Goal: Task Accomplishment & Management: Manage account settings

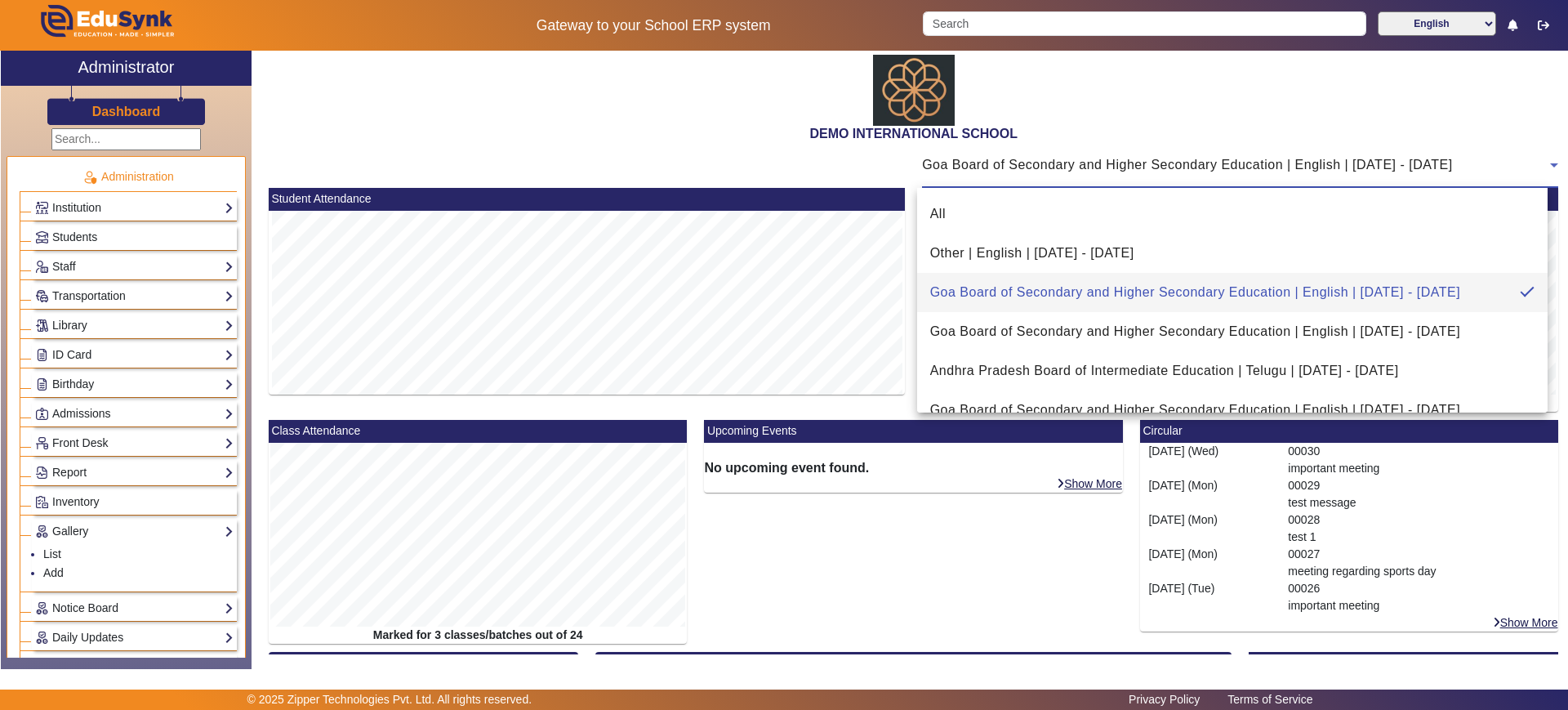
click at [498, 126] on div at bounding box center [784, 355] width 1568 height 710
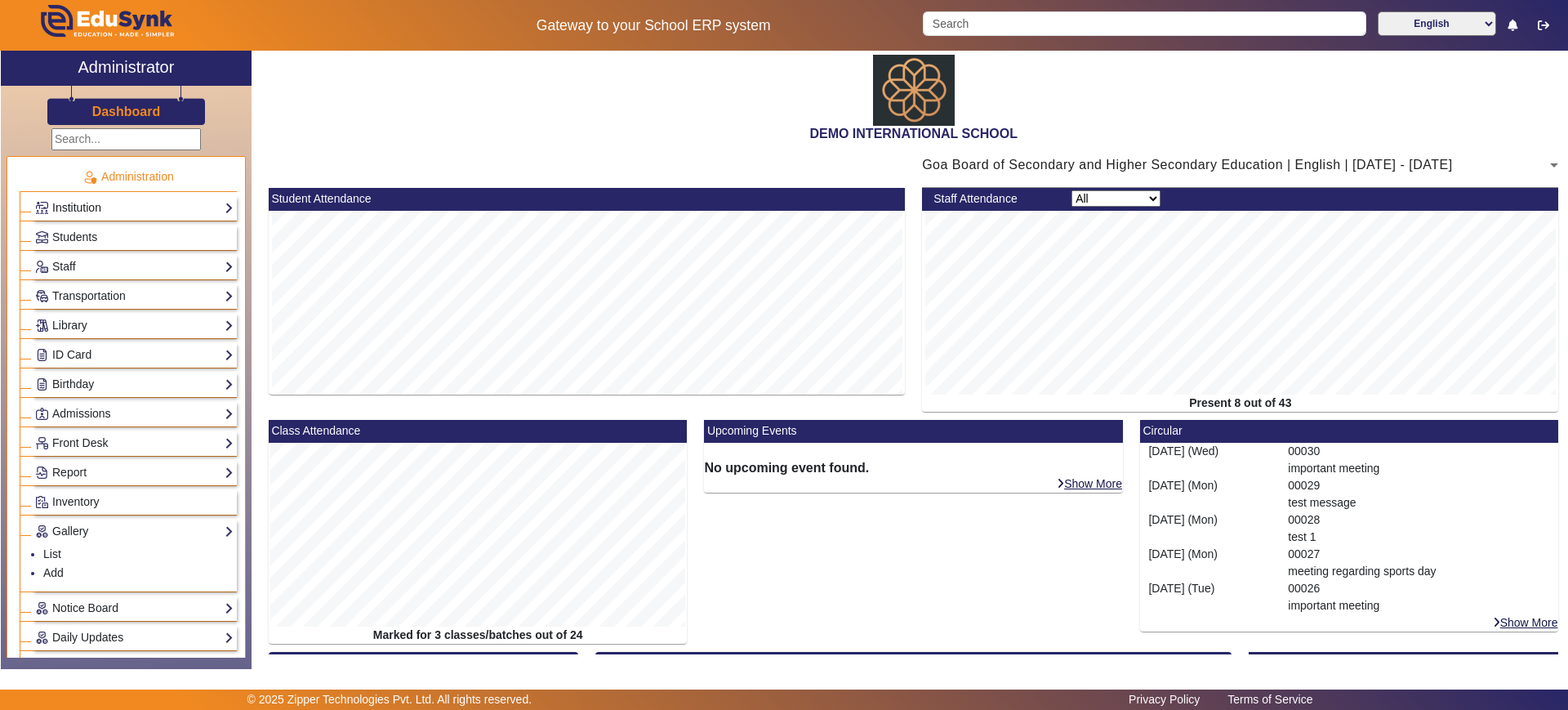
click at [105, 208] on link "Institution" at bounding box center [134, 207] width 198 height 19
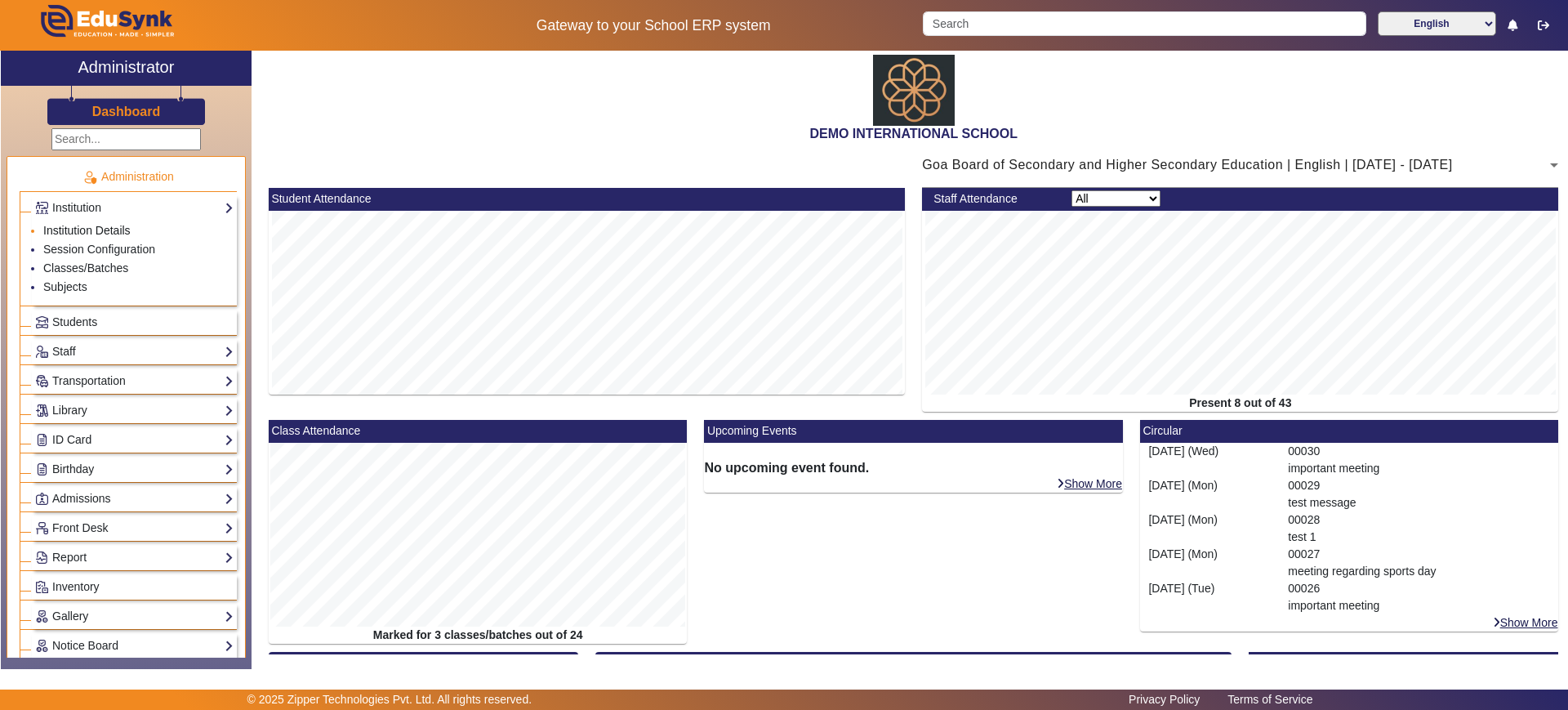
click at [105, 229] on link "Institution Details" at bounding box center [87, 229] width 88 height 13
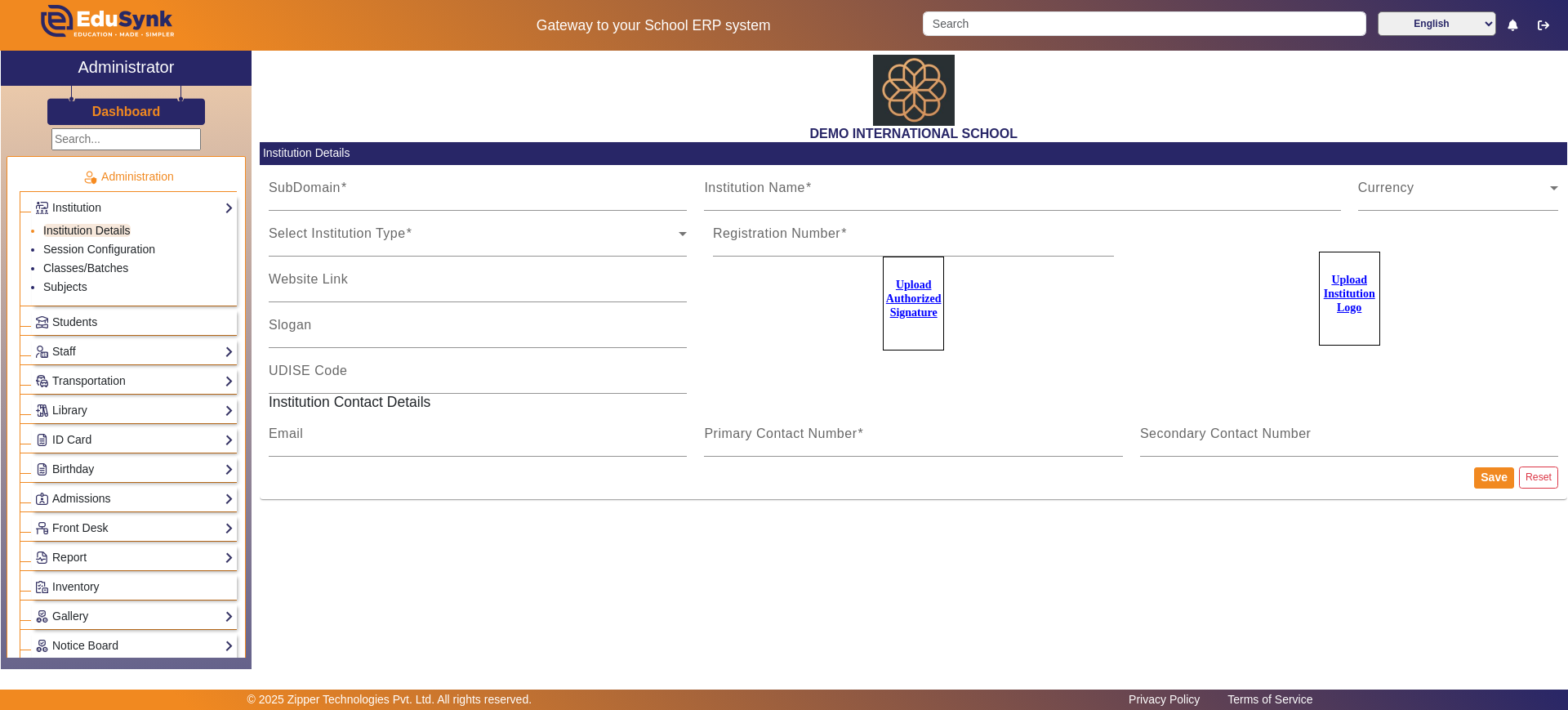
type input "20june2023"
type input "DEMO INTERNATIONAL SCHOOL"
type input "www.edusynk.com"
type input "SCHOOL OF EXCELLENCE"
type input "09180101038"
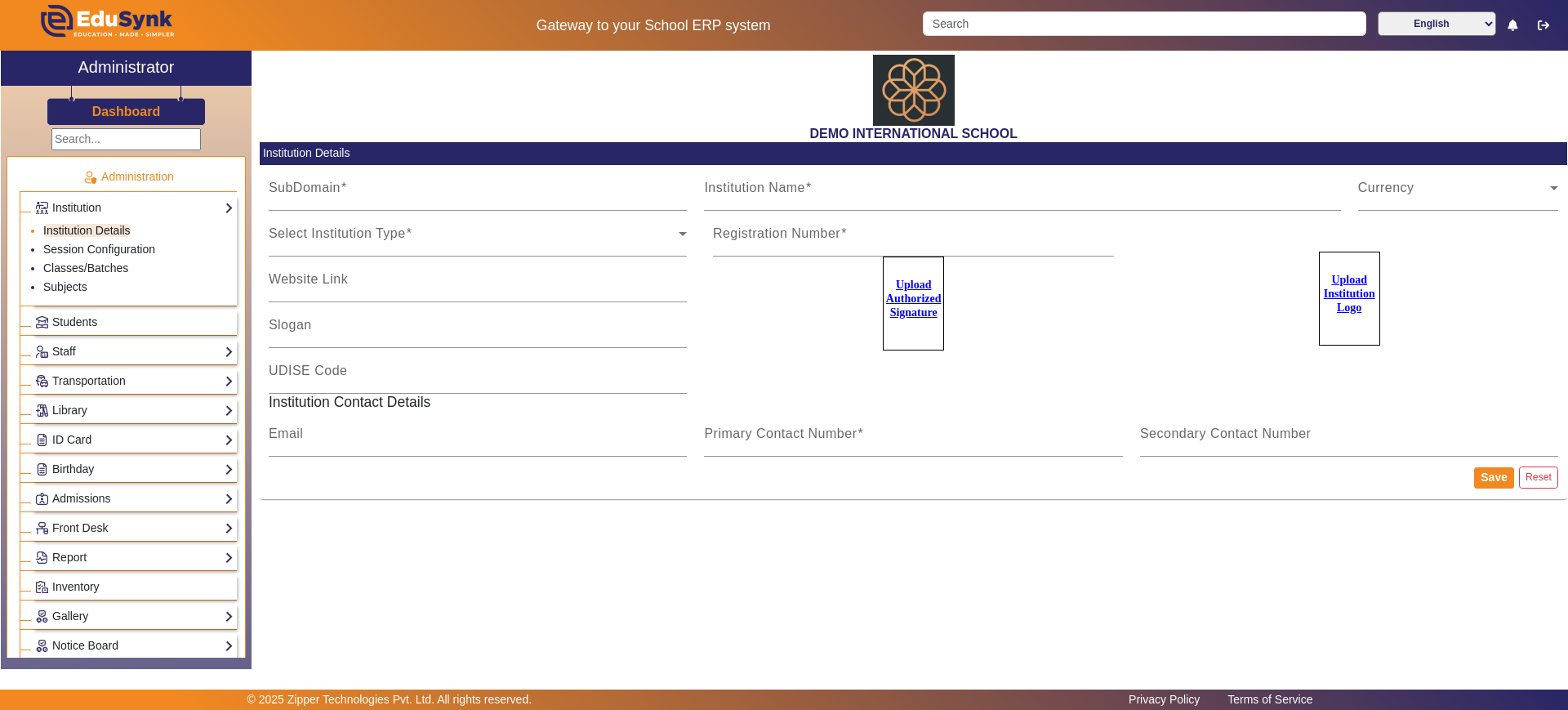
type input "2183437"
type input "zipper.pratik@gmail.com"
type input "2143224344"
type input "8318363024"
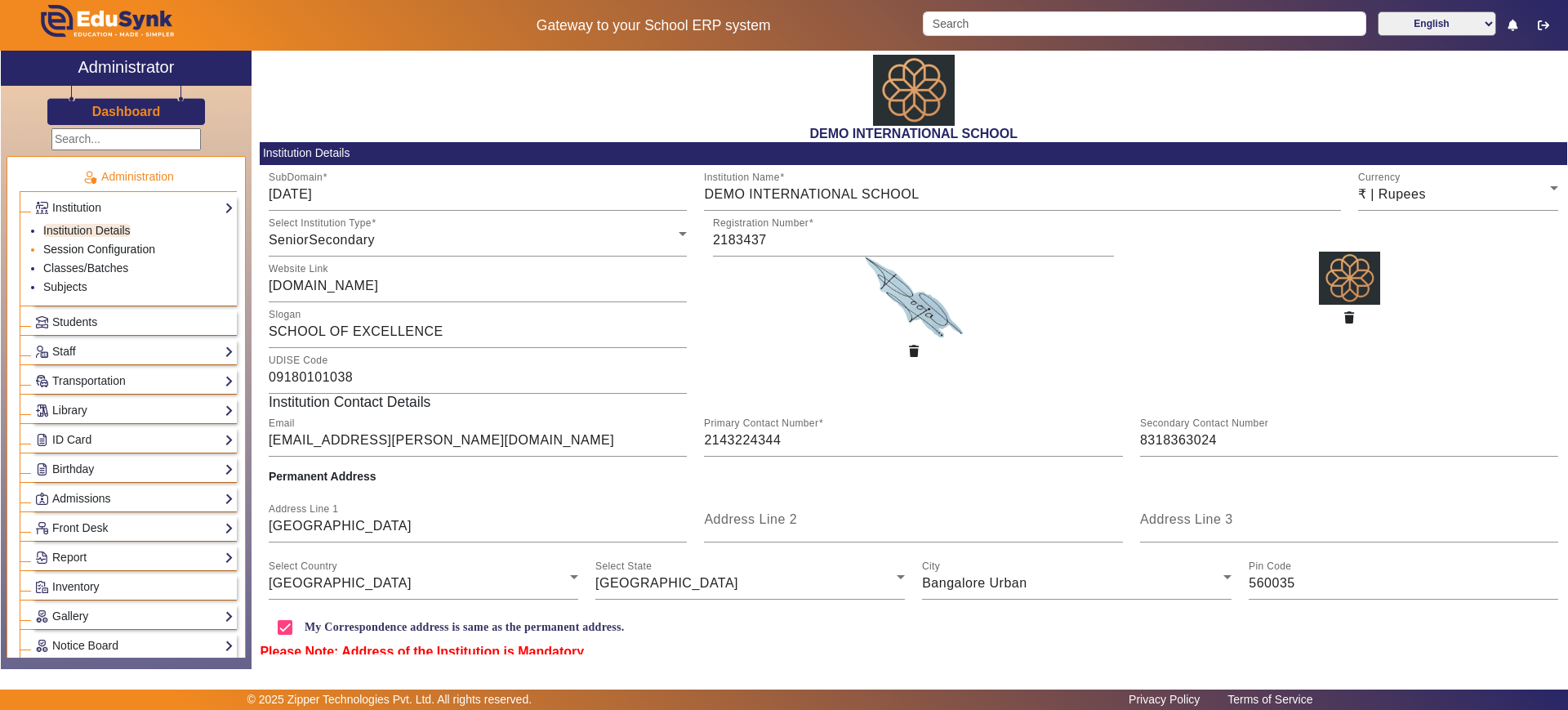
click at [102, 250] on link "Session Configuration" at bounding box center [99, 248] width 112 height 13
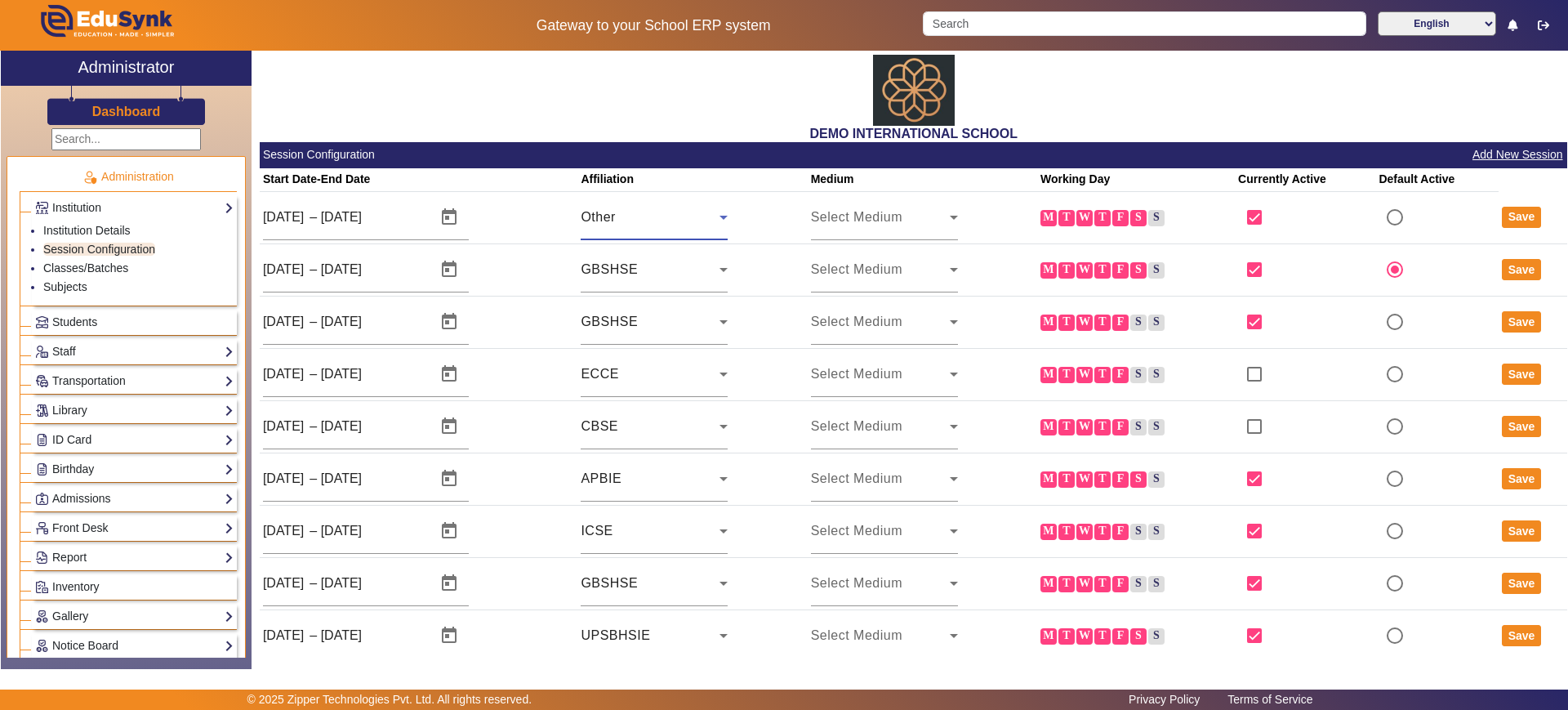
click at [714, 224] on icon at bounding box center [724, 217] width 20 height 20
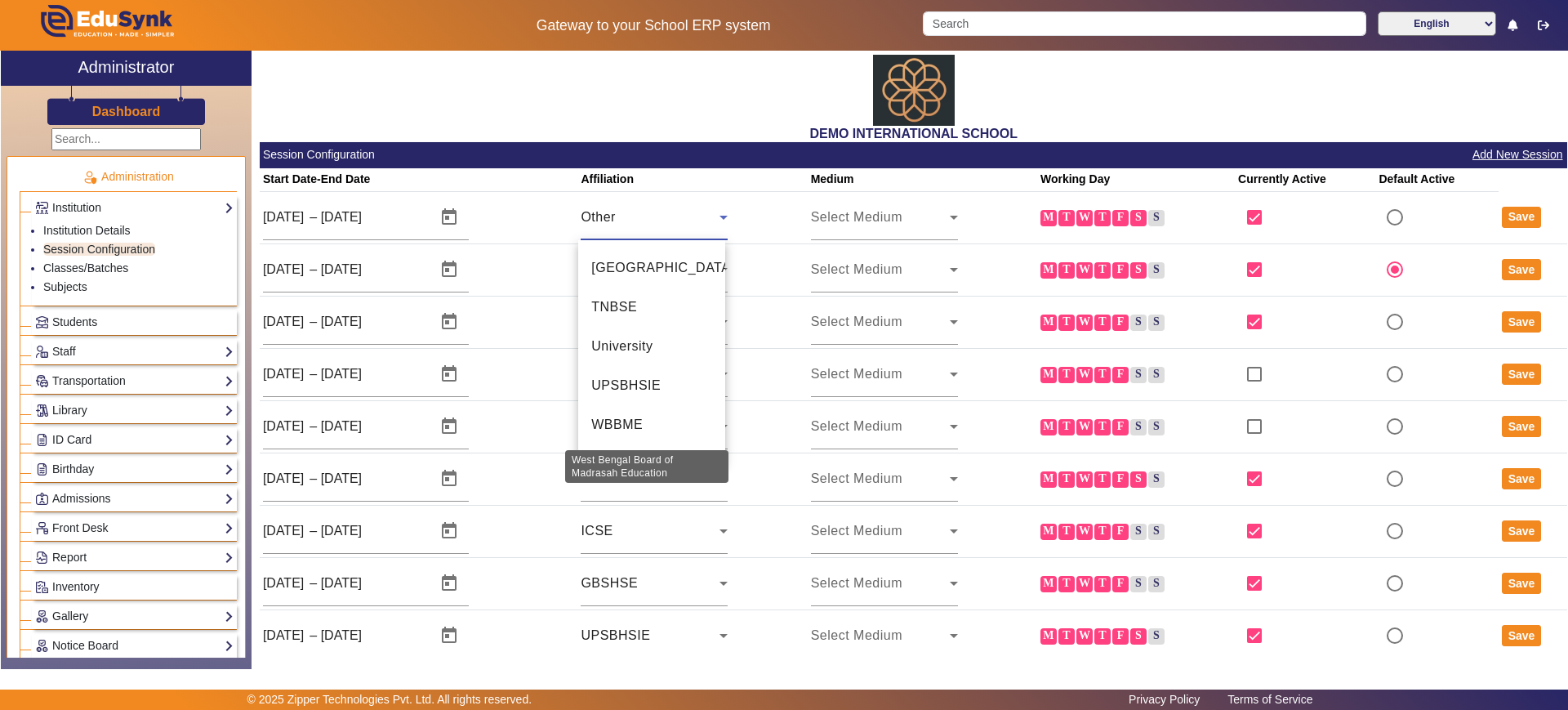
scroll to position [1176, 0]
click at [647, 214] on div at bounding box center [784, 355] width 1568 height 710
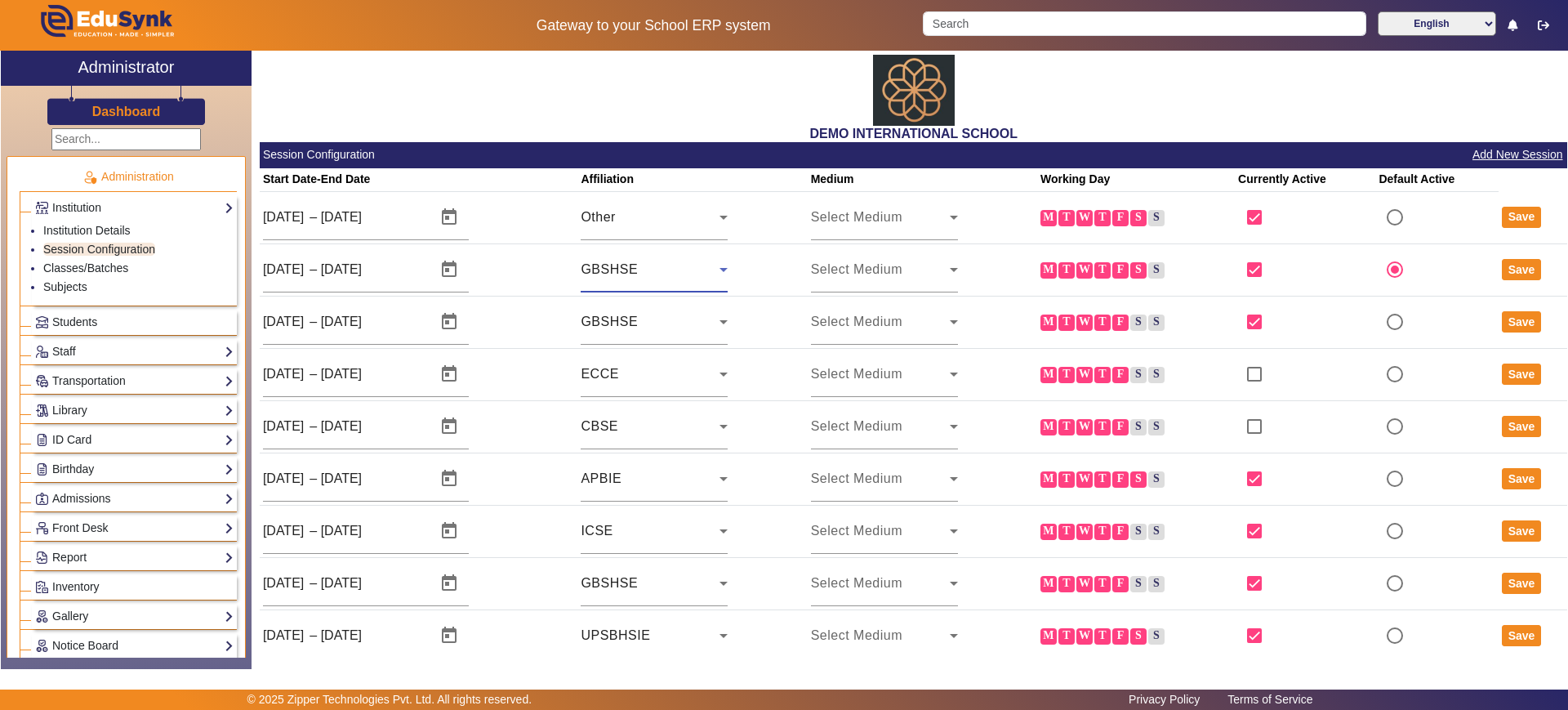
click at [616, 262] on span "GBSHSE" at bounding box center [608, 269] width 57 height 14
click at [628, 213] on div at bounding box center [784, 355] width 1568 height 710
click at [628, 213] on div "Other" at bounding box center [649, 217] width 139 height 20
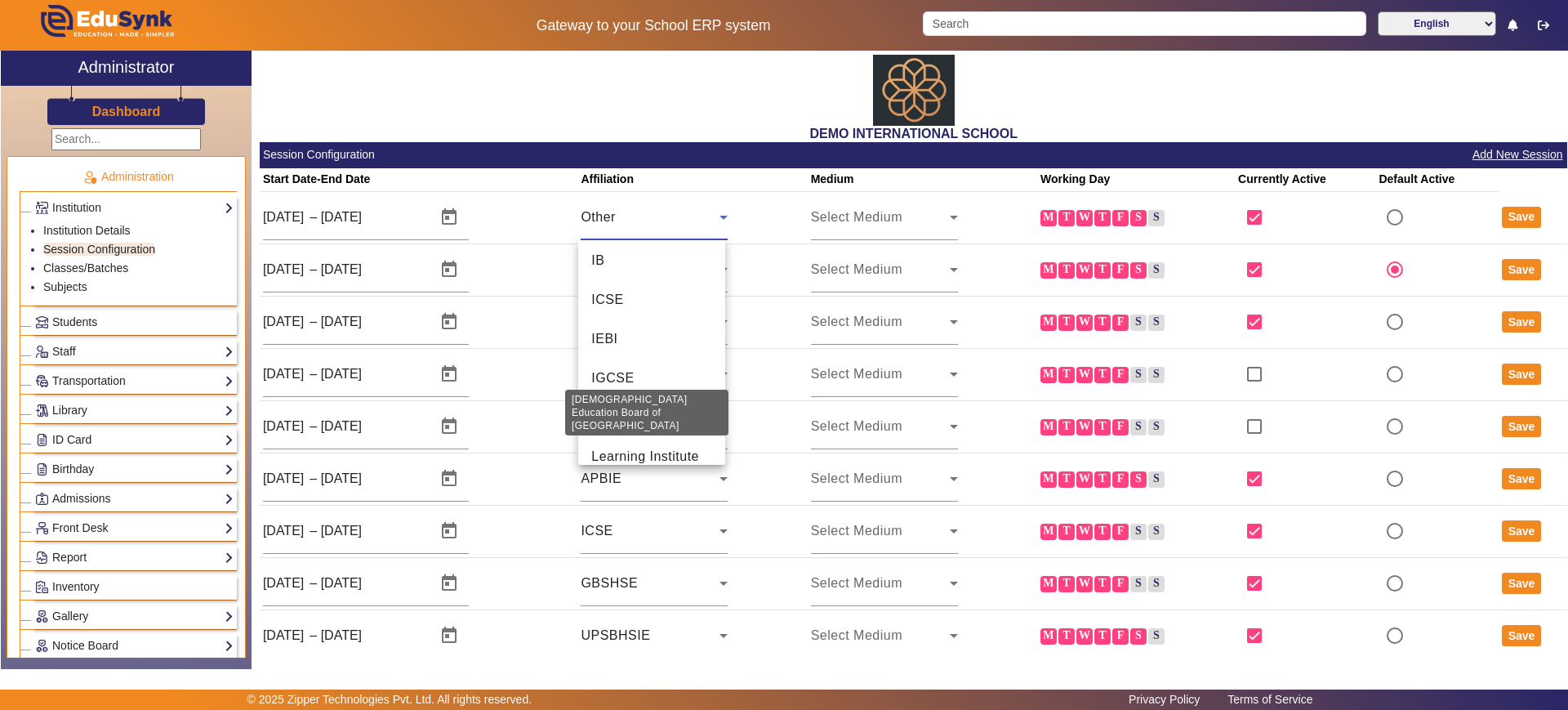
scroll to position [698, 0]
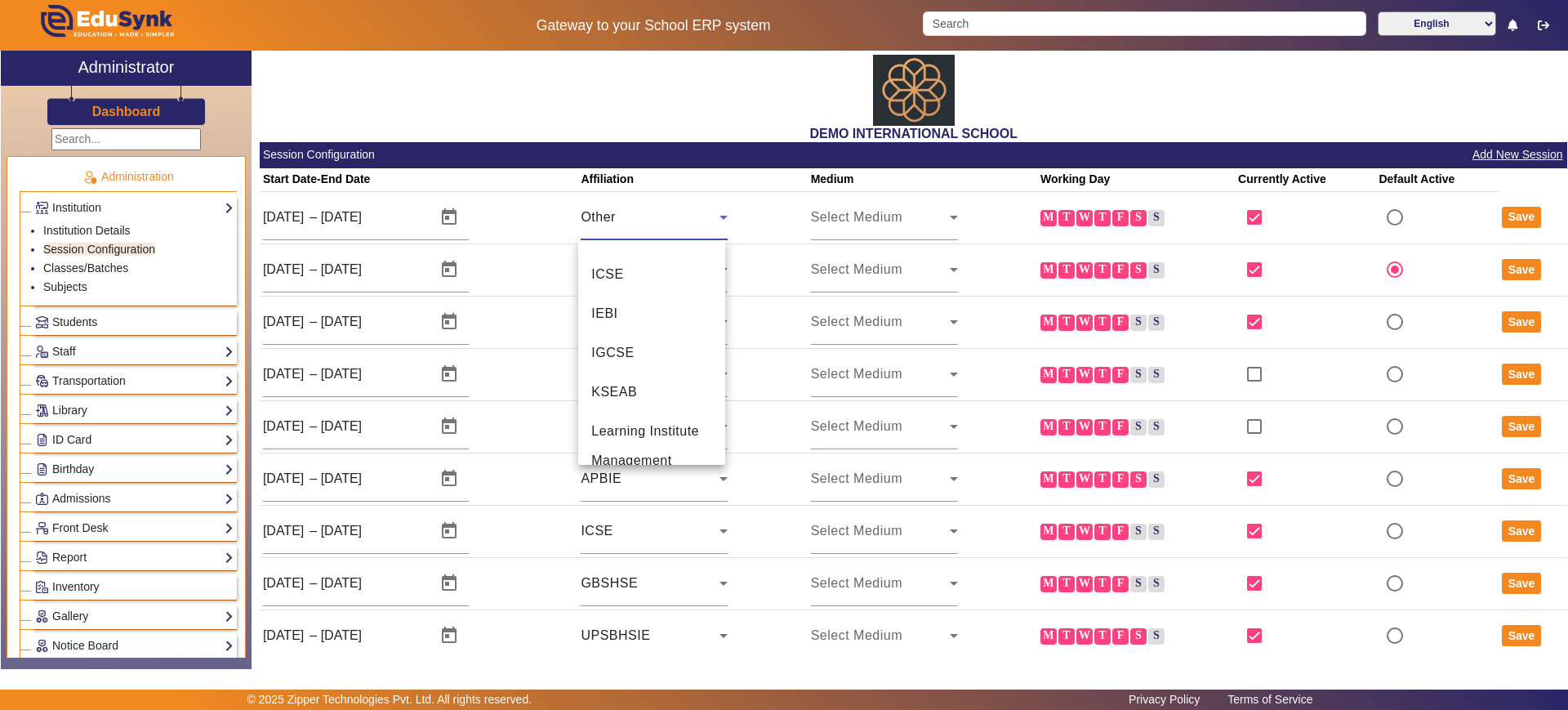
click at [569, 76] on div at bounding box center [784, 355] width 1568 height 710
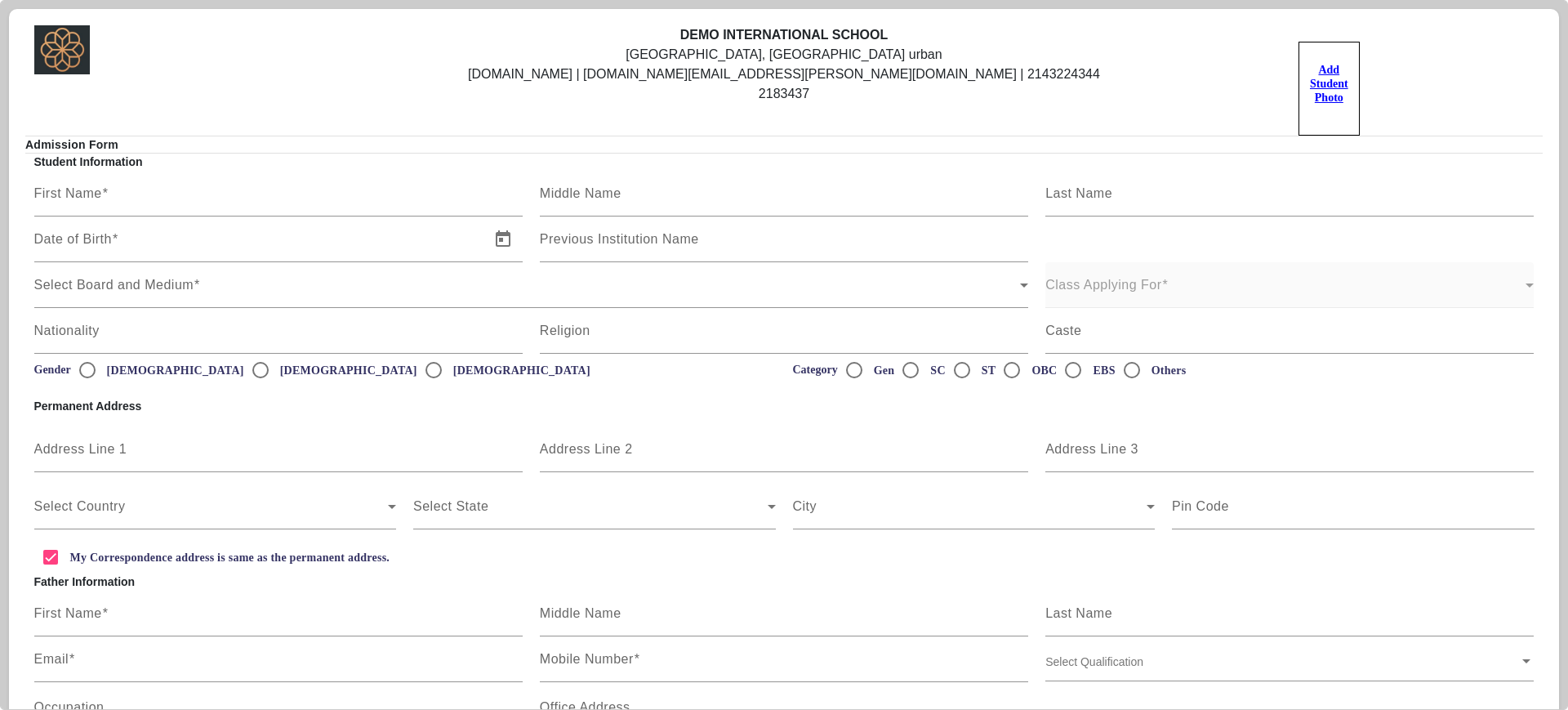
scroll to position [255, 0]
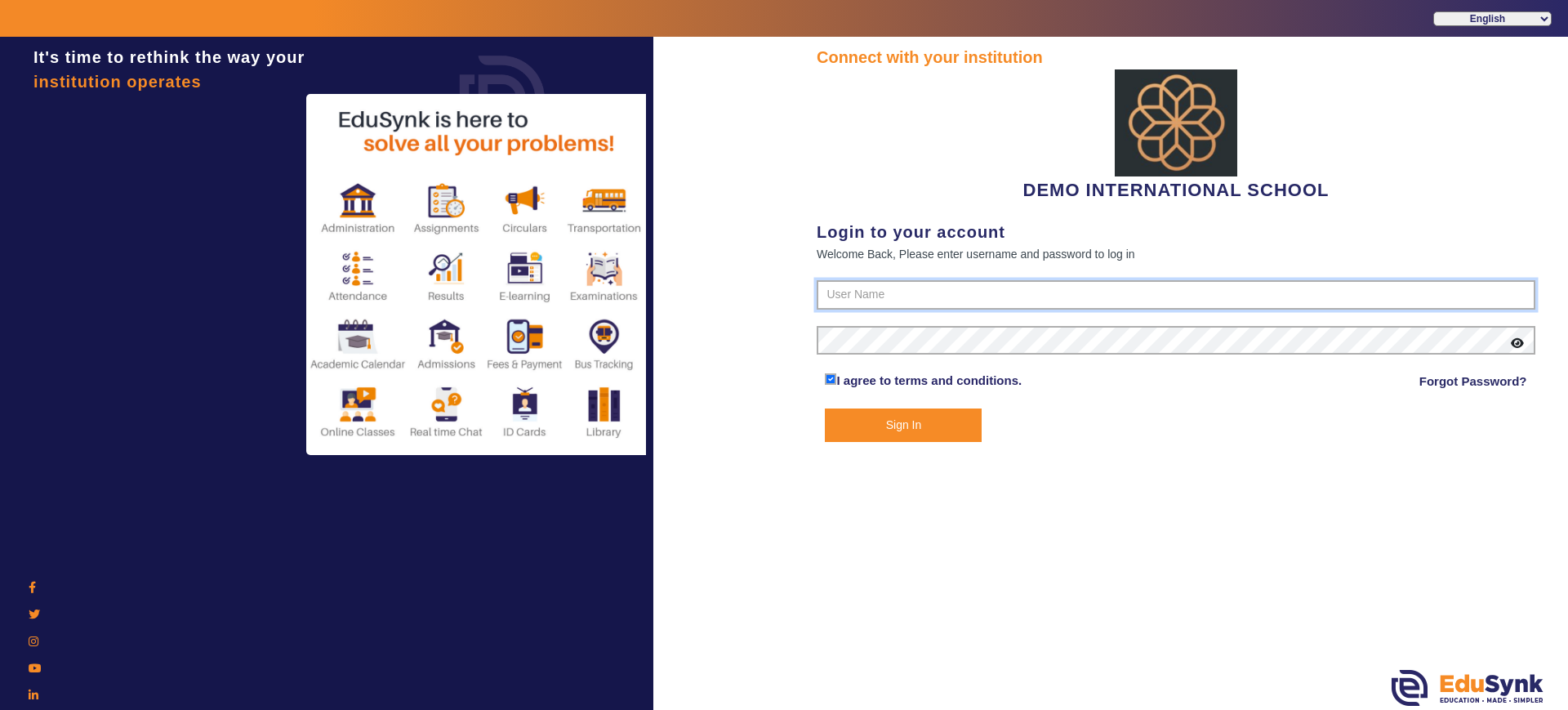
type input "2143224344"
click at [871, 437] on button "Sign In" at bounding box center [902, 426] width 157 height 34
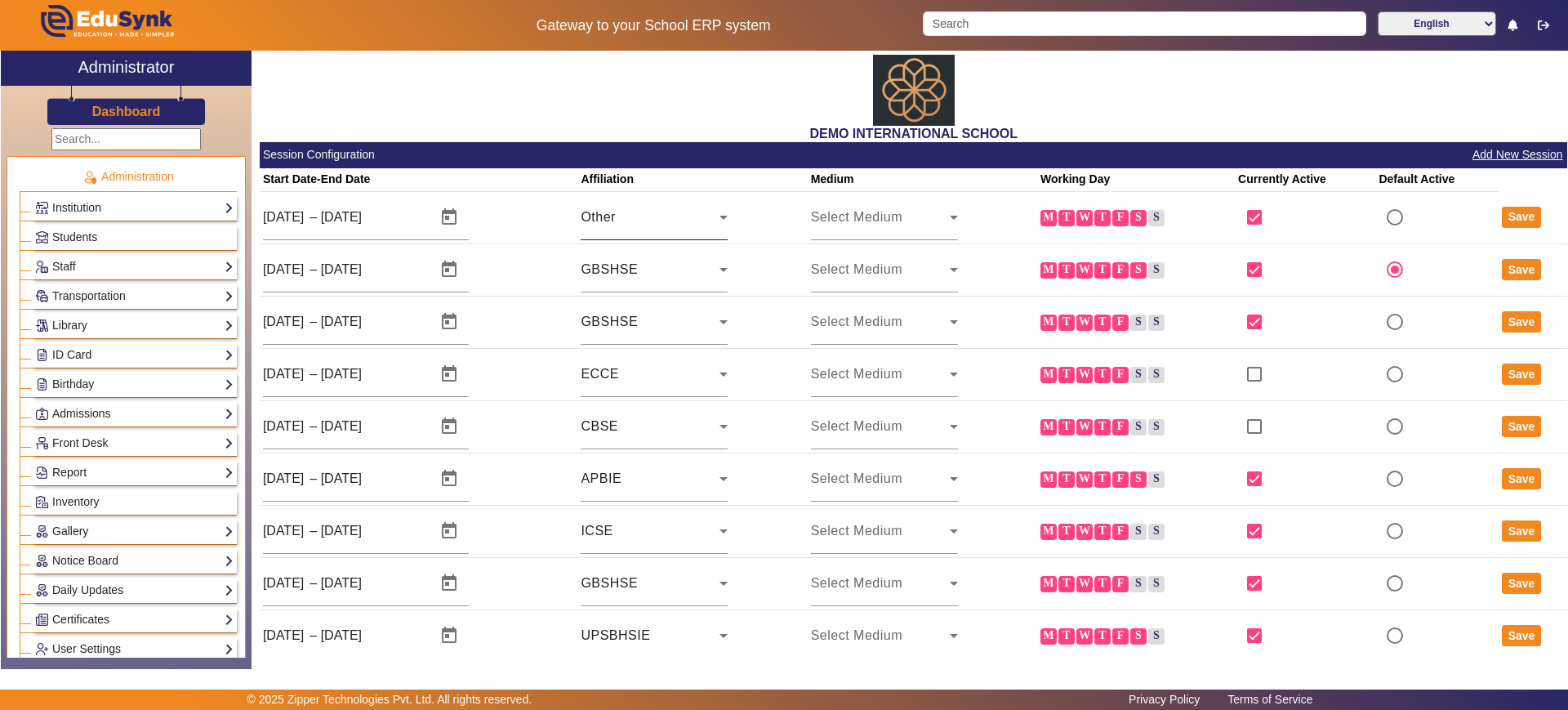
click at [634, 237] on div "Other" at bounding box center [653, 217] width 147 height 46
click at [640, 218] on div "Other" at bounding box center [649, 217] width 139 height 20
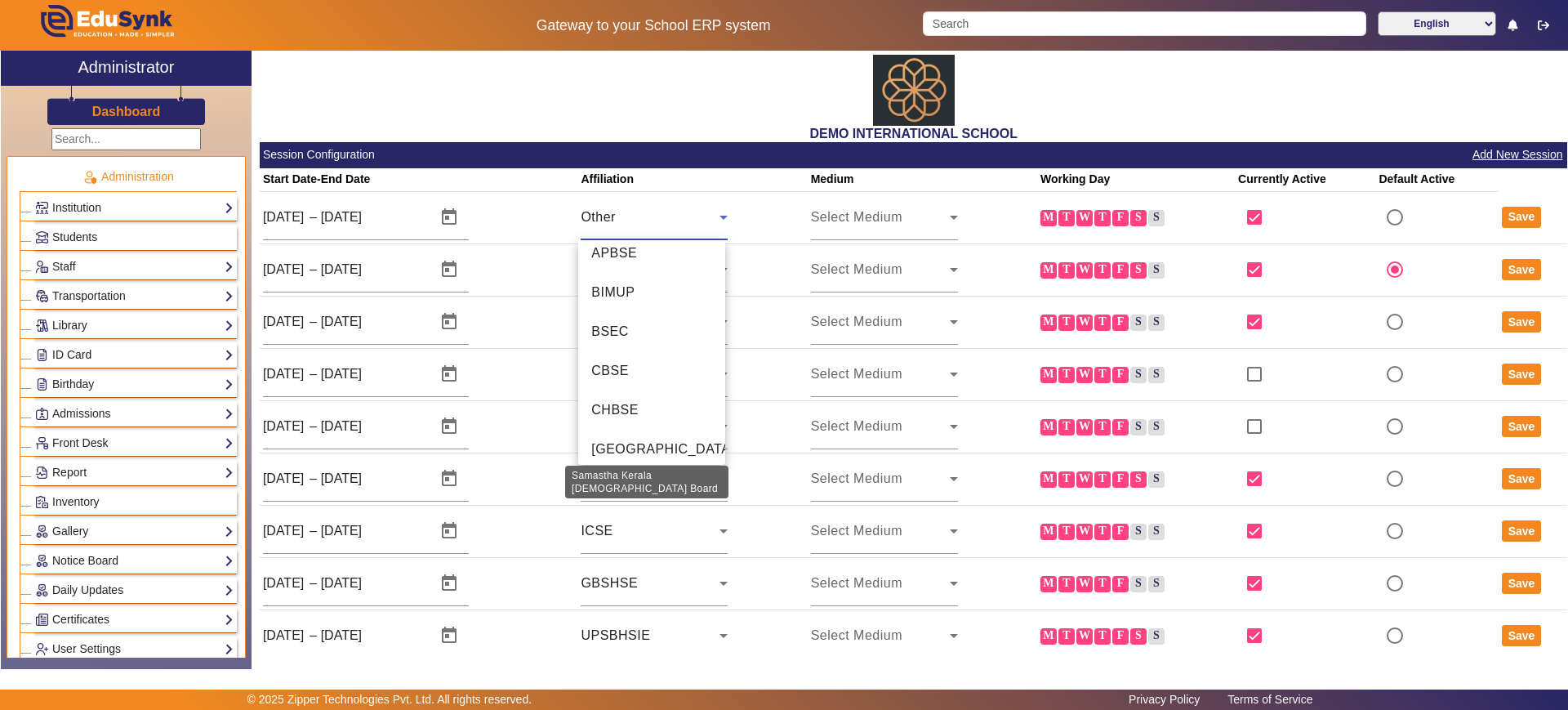
scroll to position [106, 0]
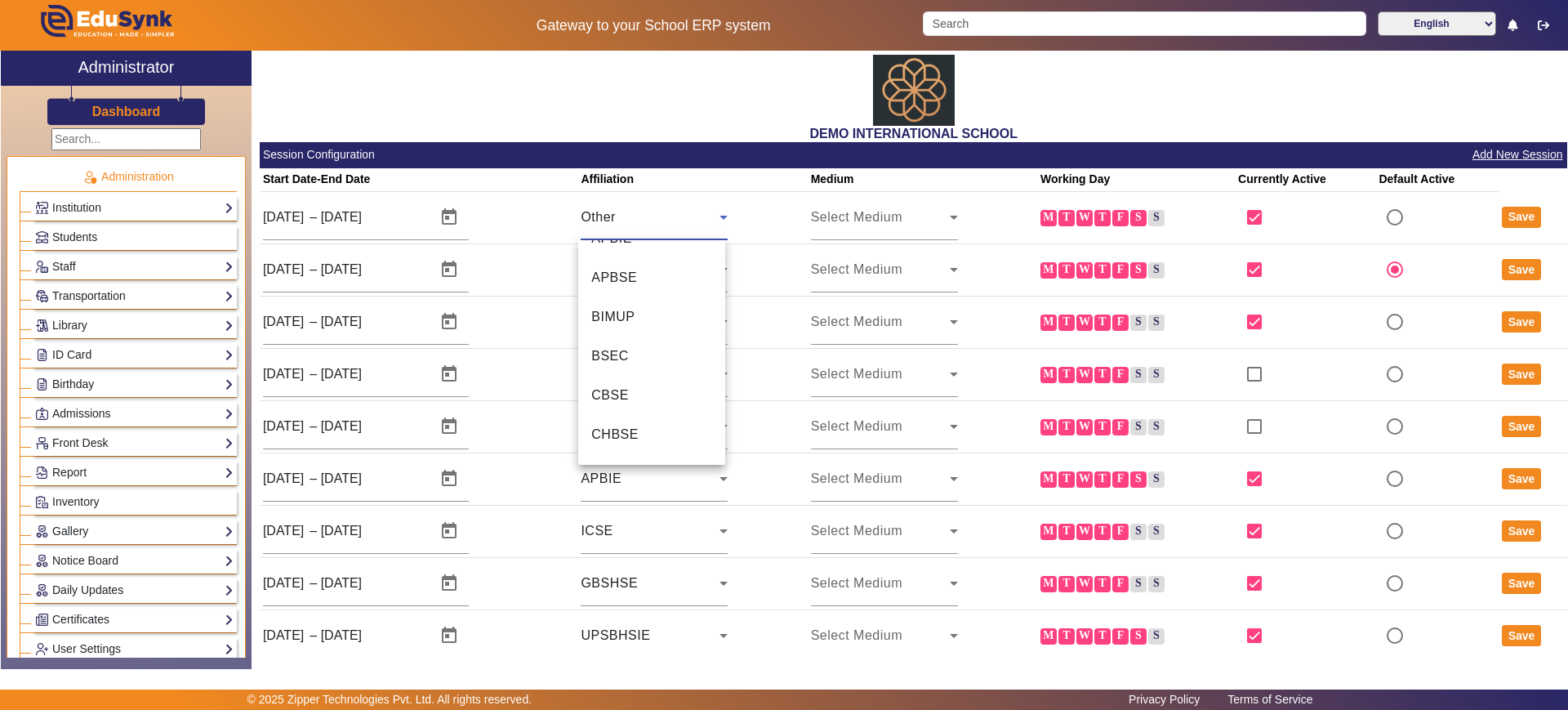
click at [1252, 116] on div at bounding box center [784, 355] width 1568 height 710
click at [660, 375] on div "ECCE" at bounding box center [649, 374] width 139 height 20
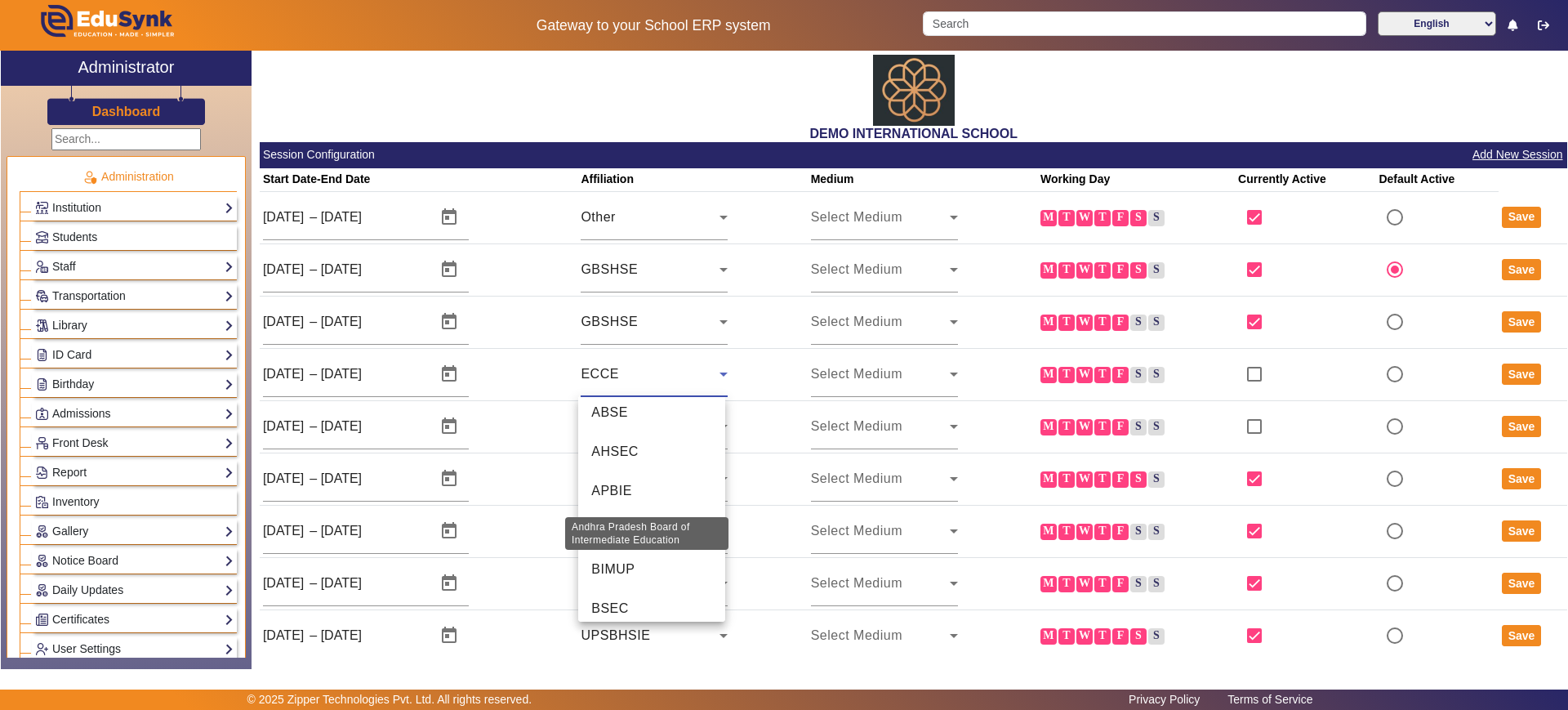
scroll to position [0, 0]
click at [561, 114] on div at bounding box center [784, 355] width 1568 height 710
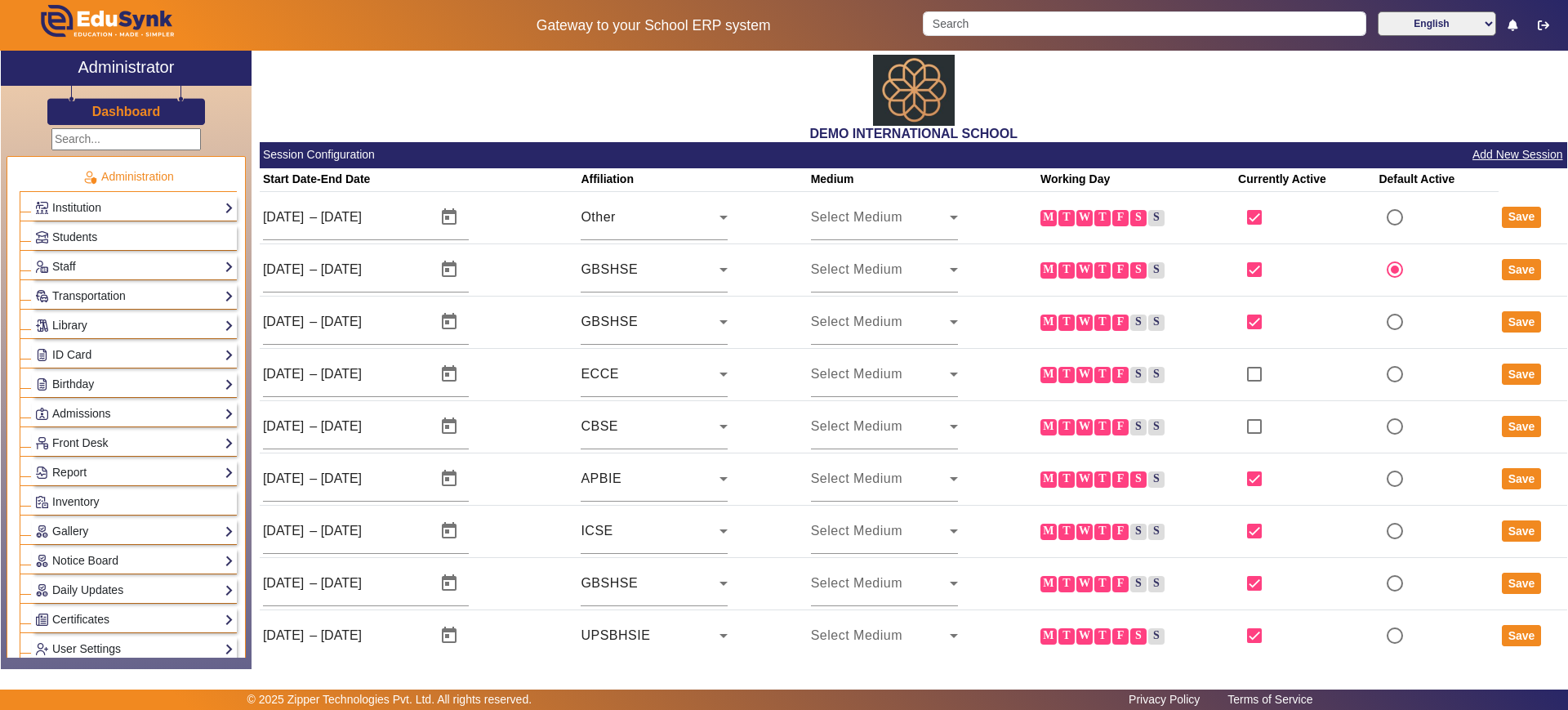
click at [123, 114] on h3 "Dashboard" at bounding box center [127, 112] width 69 height 16
